Goal: Information Seeking & Learning: Learn about a topic

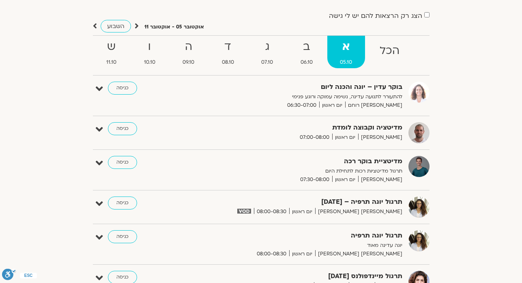
scroll to position [52, 0]
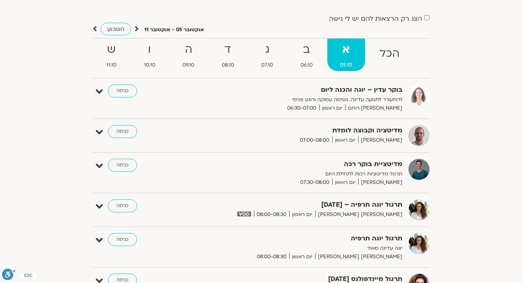
click at [303, 62] on span "06.10" at bounding box center [307, 65] width 38 height 9
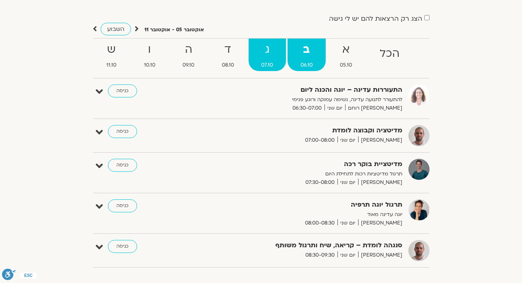
click at [269, 57] on strong "ג" at bounding box center [268, 50] width 38 height 18
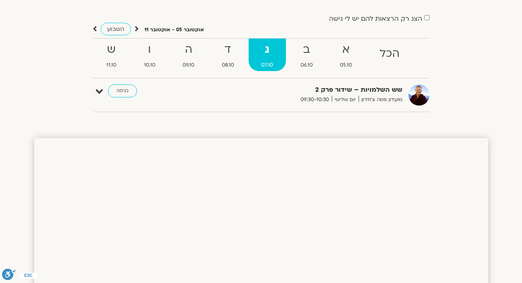
scroll to position [36, 0]
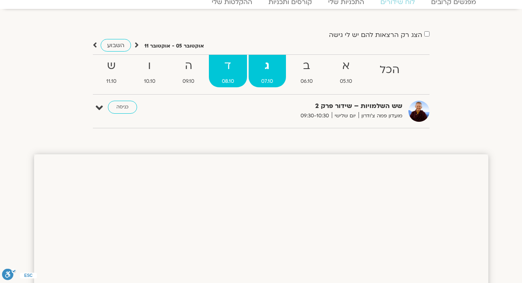
click at [234, 75] on link "ד 08.10" at bounding box center [228, 71] width 38 height 32
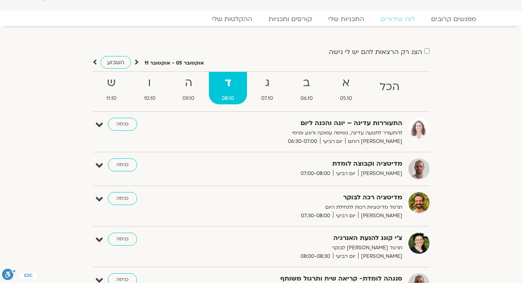
scroll to position [3, 0]
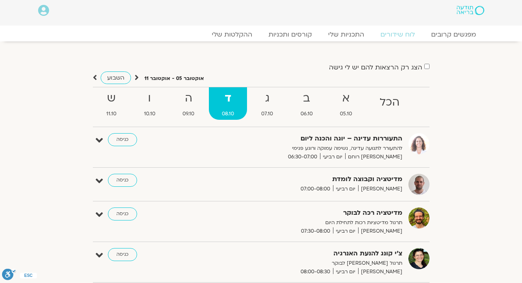
click at [136, 78] on icon at bounding box center [137, 77] width 4 height 8
